Goal: Transaction & Acquisition: Purchase product/service

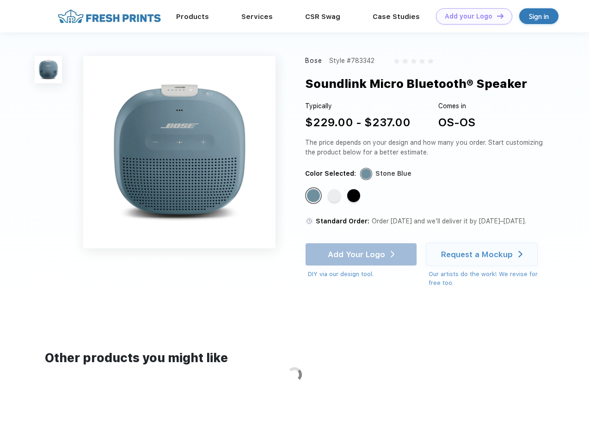
click at [471, 16] on link "Add your Logo Design Tool" at bounding box center [474, 16] width 76 height 16
click at [0, 0] on div "Design Tool" at bounding box center [0, 0] width 0 height 0
click at [496, 16] on link "Add your Logo Design Tool" at bounding box center [474, 16] width 76 height 16
click at [49, 69] on img at bounding box center [48, 69] width 27 height 27
click at [315, 196] on div "Standard Color" at bounding box center [313, 195] width 13 height 13
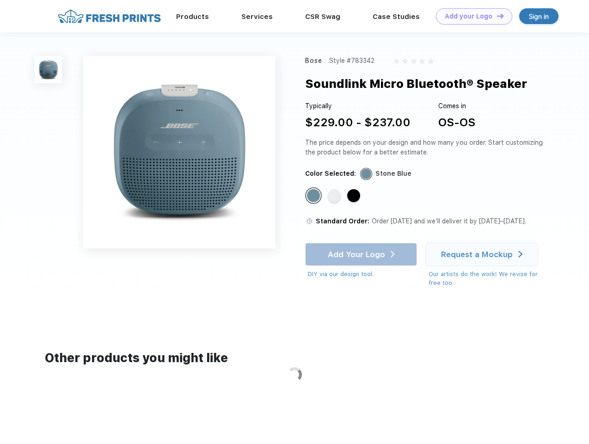
click at [335, 196] on div "Standard Color" at bounding box center [334, 195] width 13 height 13
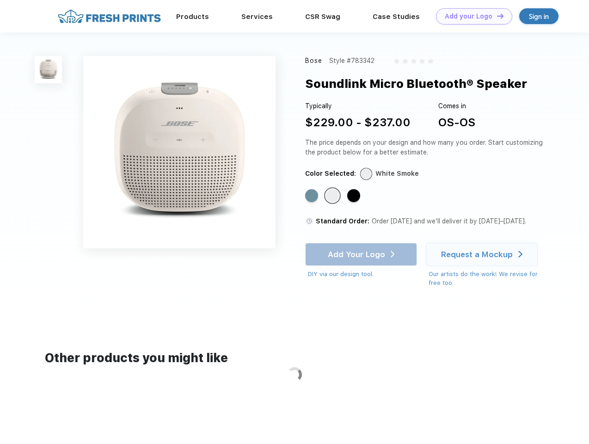
click at [355, 196] on div "Standard Color" at bounding box center [353, 195] width 13 height 13
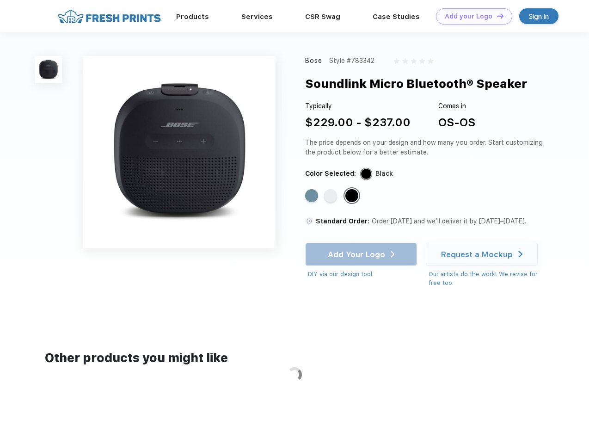
click at [362, 254] on div "Add Your Logo DIY via our design tool. Ah shoot! This product isn't up in our d…" at bounding box center [361, 261] width 112 height 36
click at [483, 254] on div "Request a Mockup" at bounding box center [477, 254] width 72 height 9
